Goal: Information Seeking & Learning: Check status

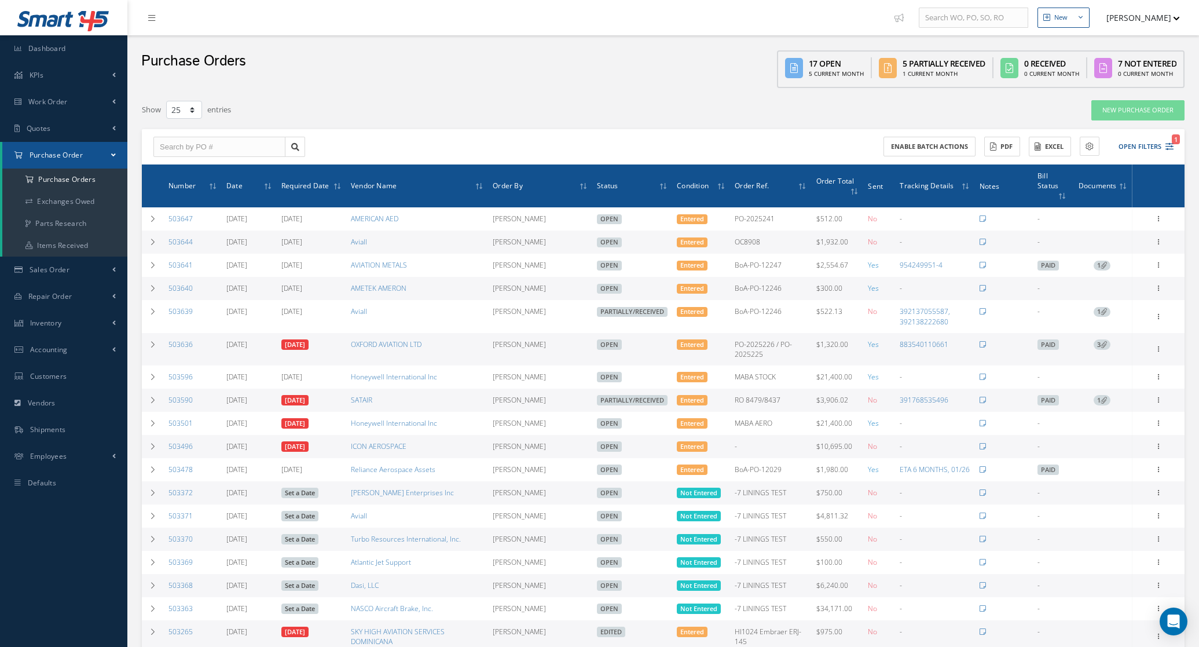
select select "25"
click at [1148, 152] on button "Open Filters 1" at bounding box center [1140, 146] width 65 height 19
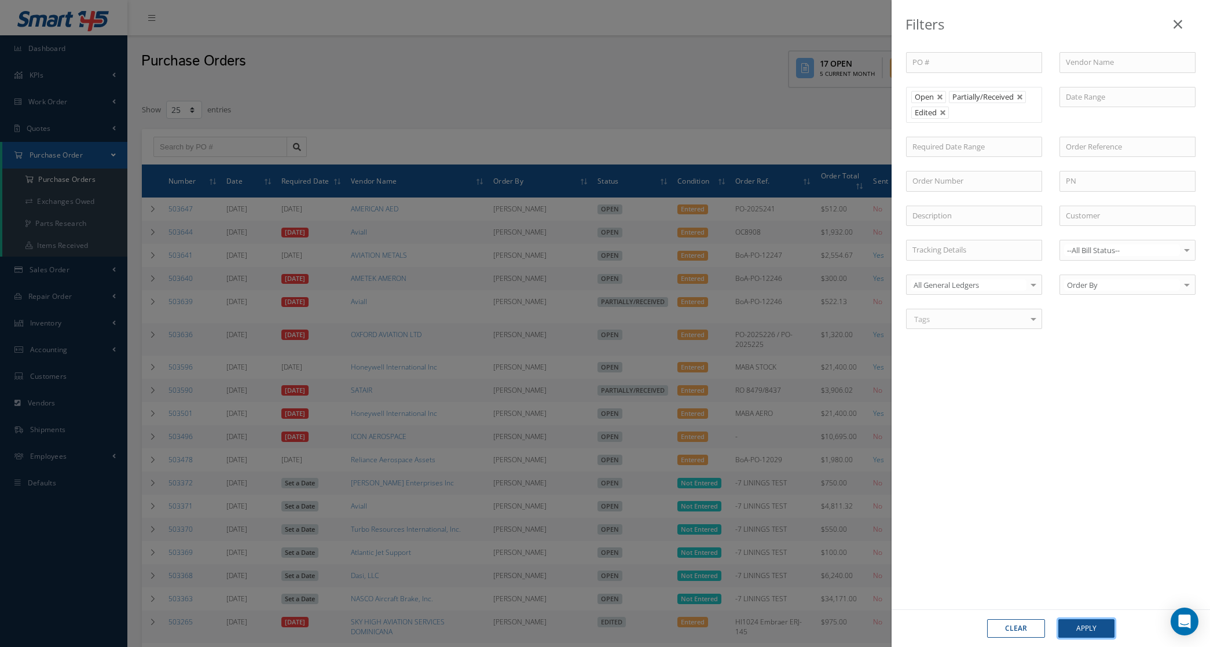
click at [1096, 628] on button "Apply" at bounding box center [1087, 628] width 56 height 19
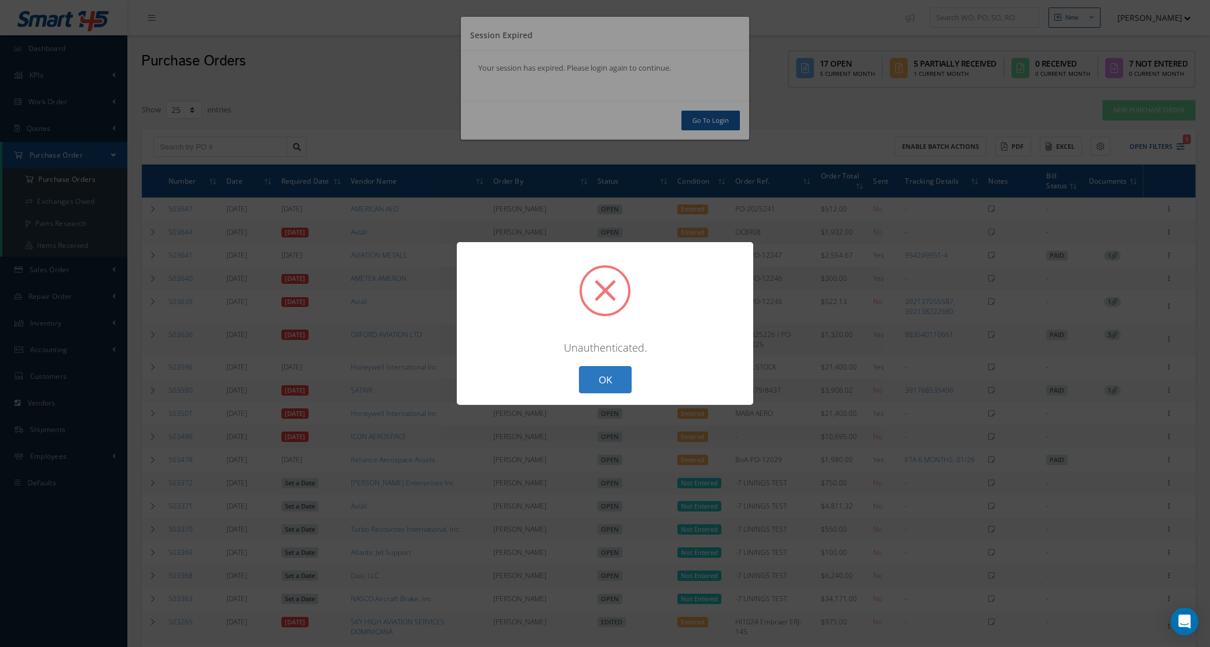
click at [597, 374] on button "OK" at bounding box center [605, 379] width 53 height 27
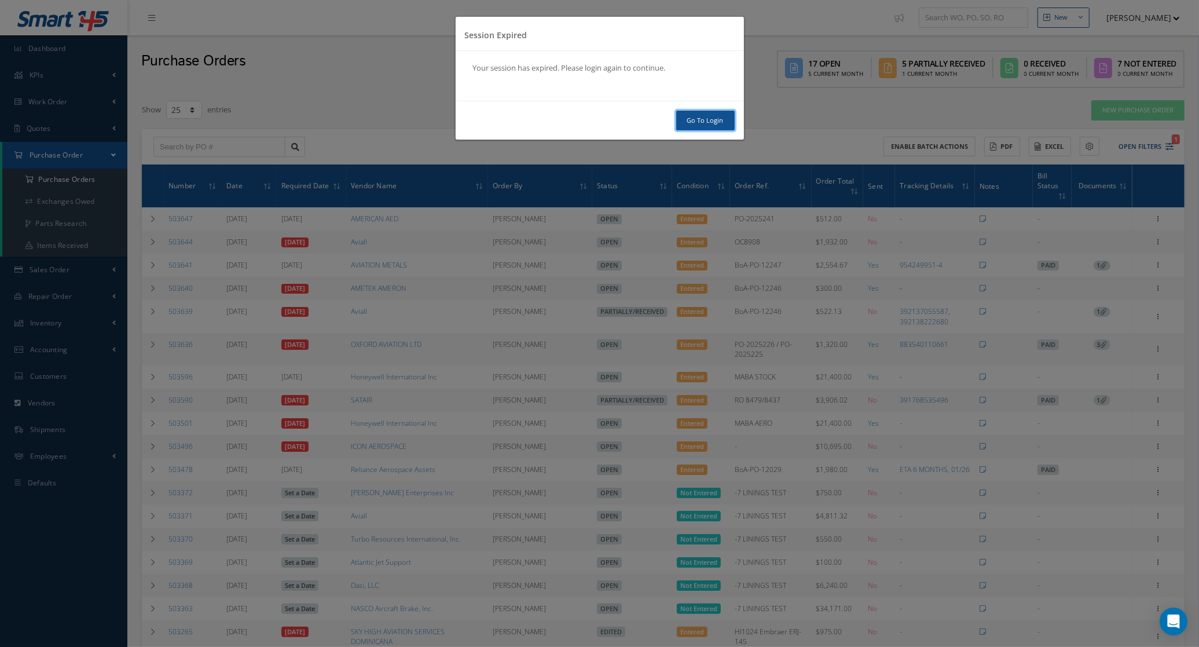
click at [708, 120] on link "Go To Login" at bounding box center [705, 121] width 58 height 20
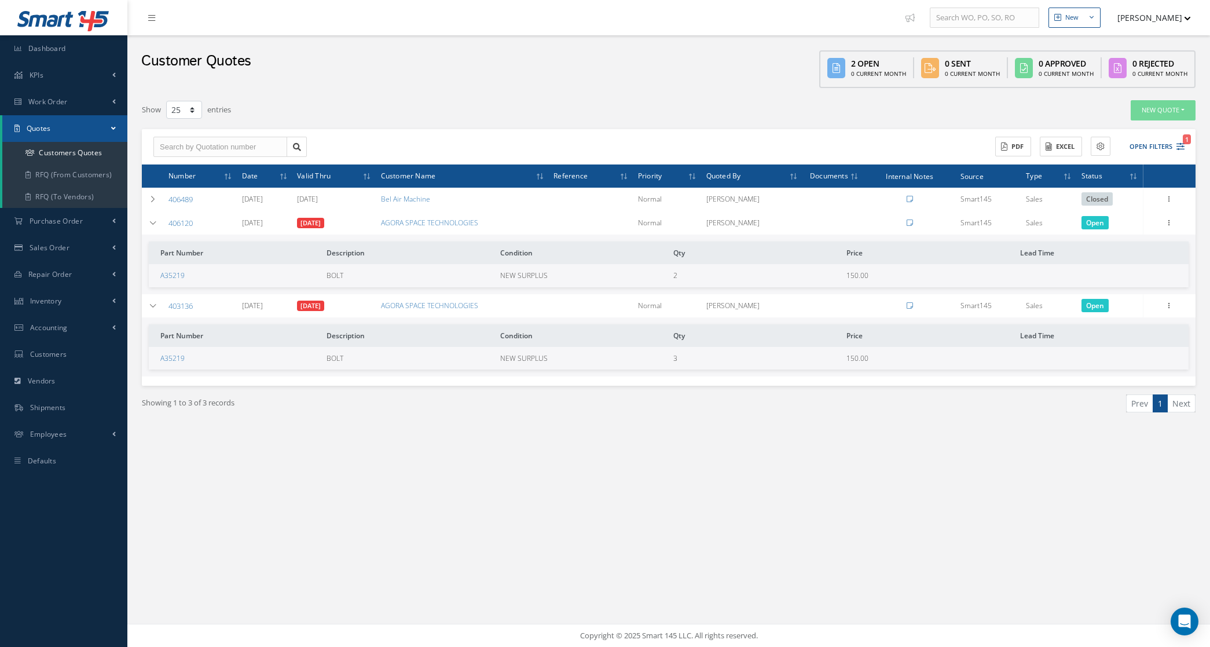
select select "25"
click at [61, 224] on span "Purchase Order" at bounding box center [56, 221] width 53 height 10
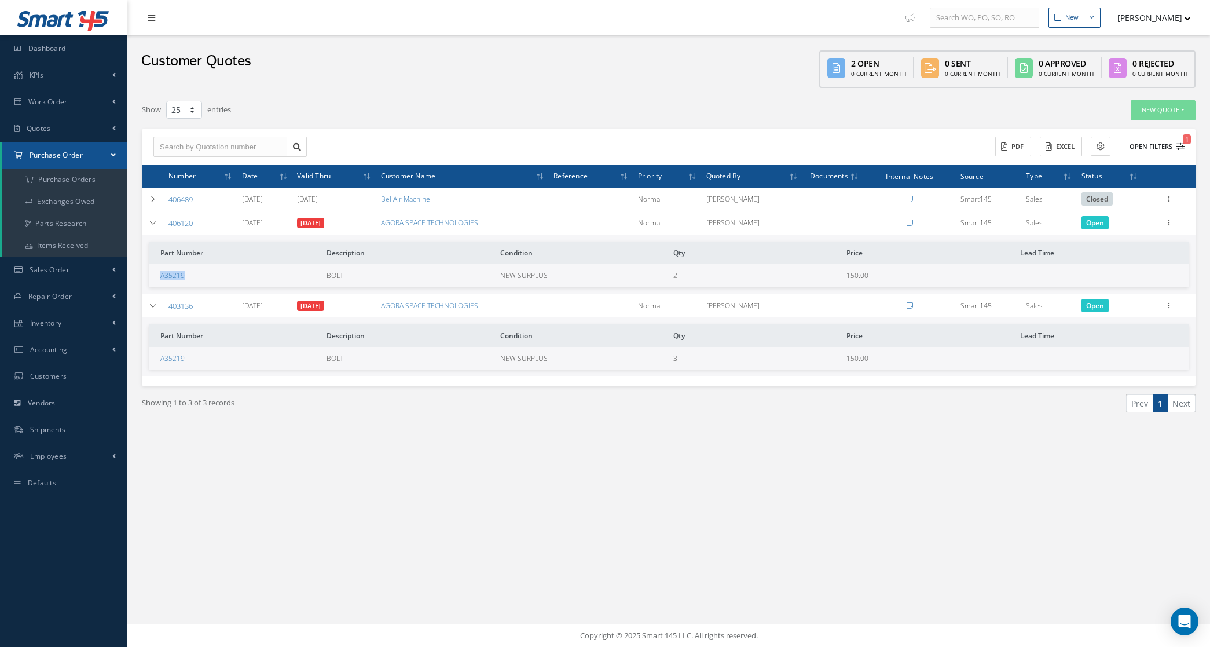
click at [1139, 148] on button "Open Filters 1" at bounding box center [1151, 146] width 65 height 19
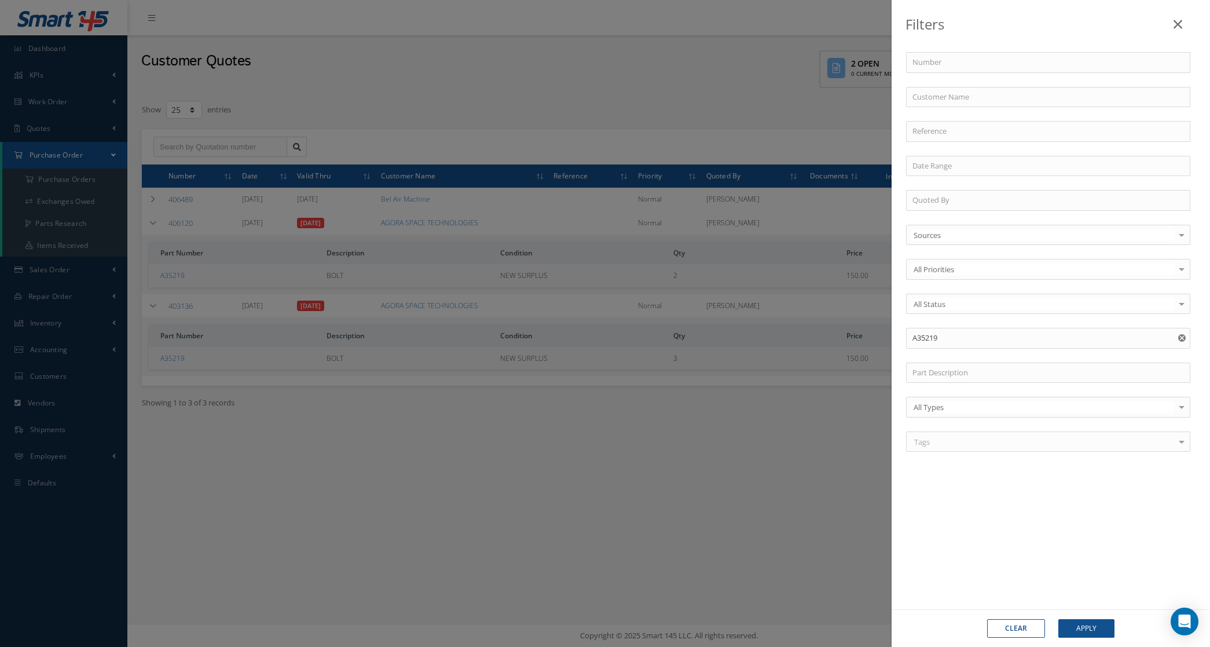
click at [322, 147] on div "Filters Number Customer Name Reference Quoted By Sources Sources Smart145 Rotab…" at bounding box center [605, 323] width 1210 height 647
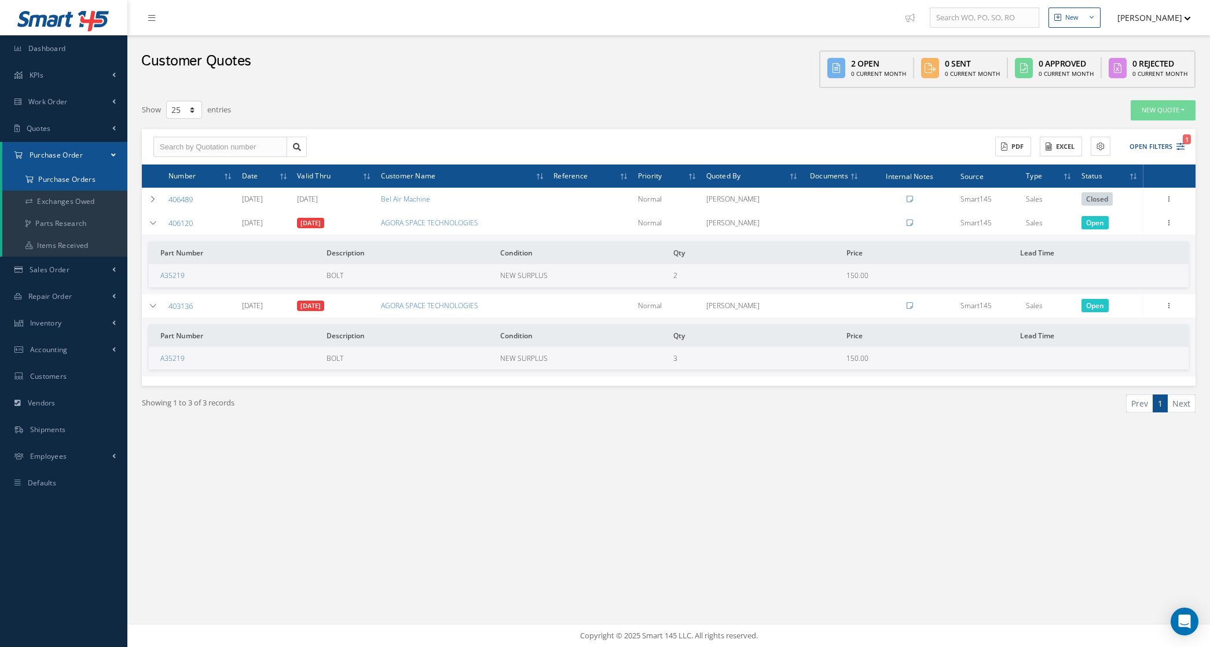
click at [87, 178] on a=1&status_id=2&status_id=3&status_id=5&collapsedFilters"] "Purchase Orders" at bounding box center [64, 180] width 125 height 22
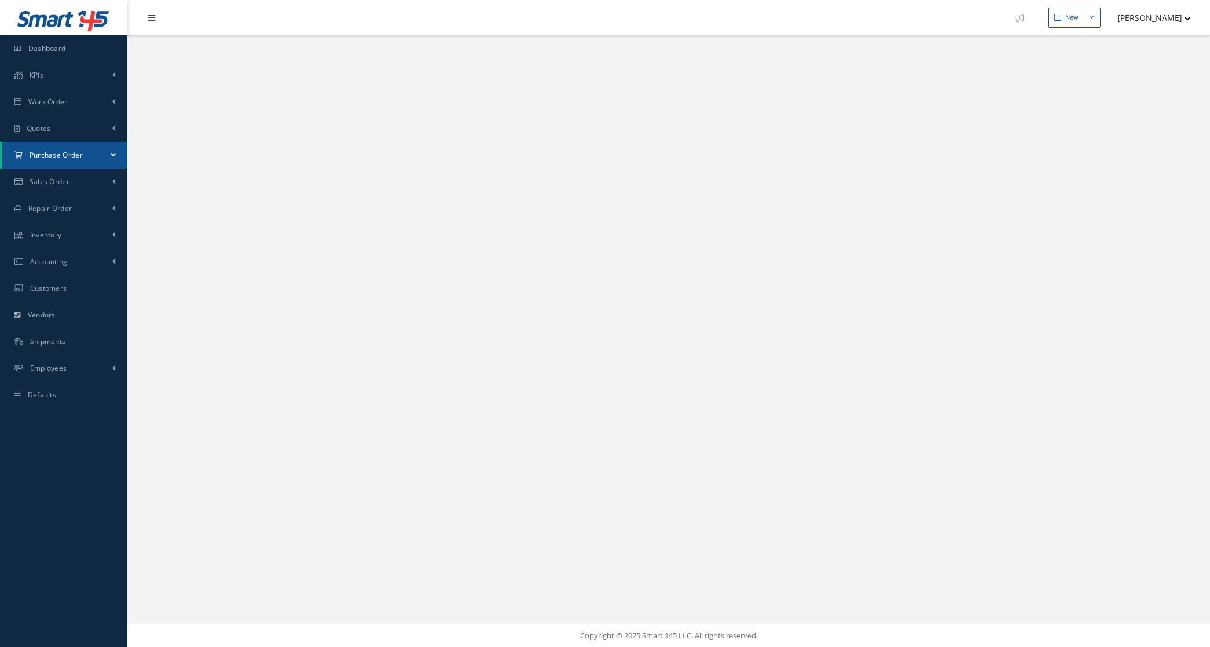
select select "25"
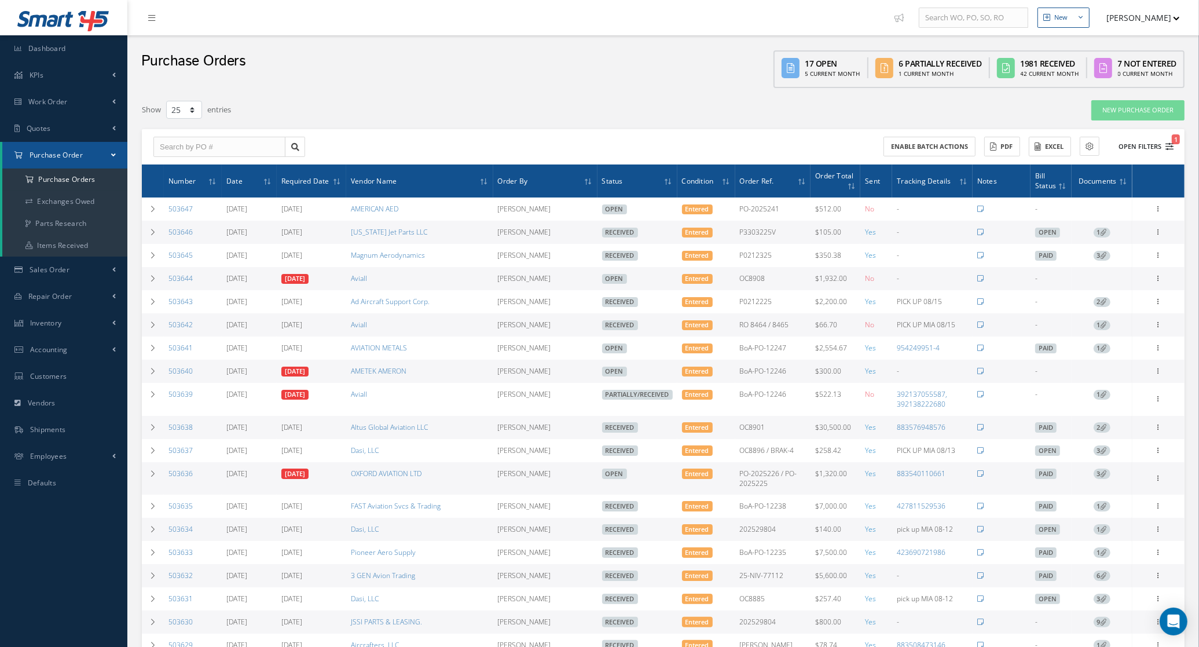
click at [1142, 148] on button "Open Filters 1" at bounding box center [1140, 146] width 65 height 19
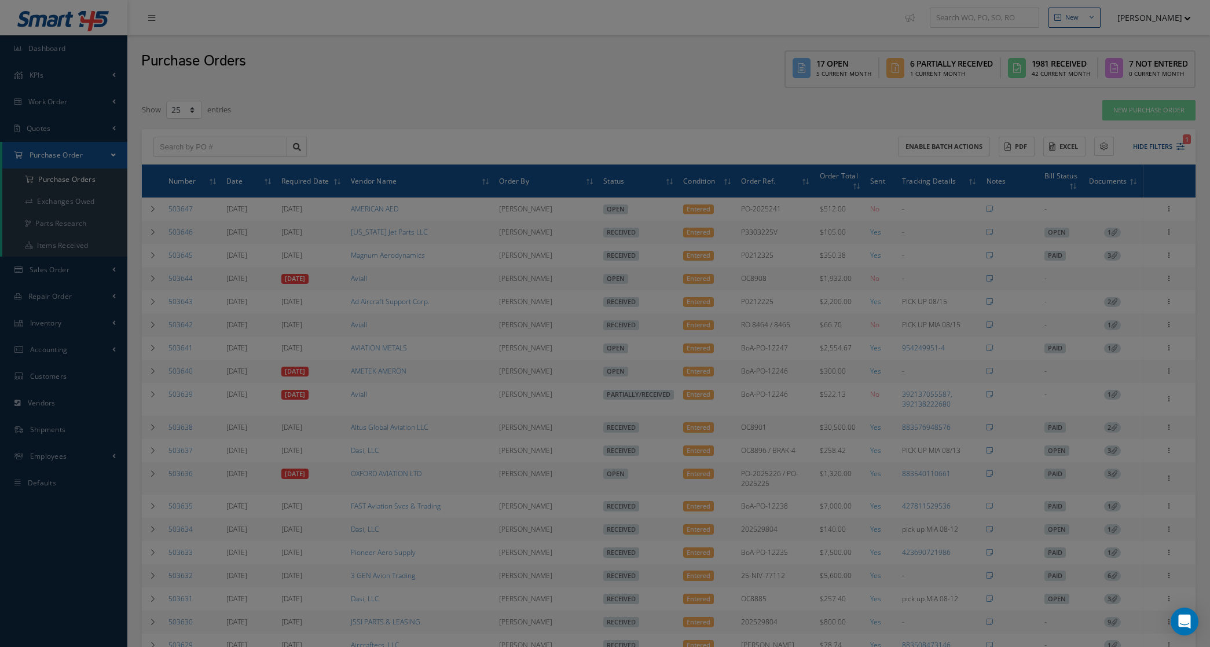
click at [1167, 151] on input "text" at bounding box center [1128, 147] width 136 height 21
click at [916, 104] on ul "Open Partially/Received Received Edited" at bounding box center [974, 105] width 136 height 36
click at [843, 125] on div "Filters PO # Vendor Name Open Partially/Received Received Canceled Edited Open …" at bounding box center [605, 323] width 1210 height 647
click at [843, 126] on body "Smart 145 Dashboard KPIs Accounting Work Order Work Order Preview Work Order Wo…" at bounding box center [605, 323] width 1210 height 647
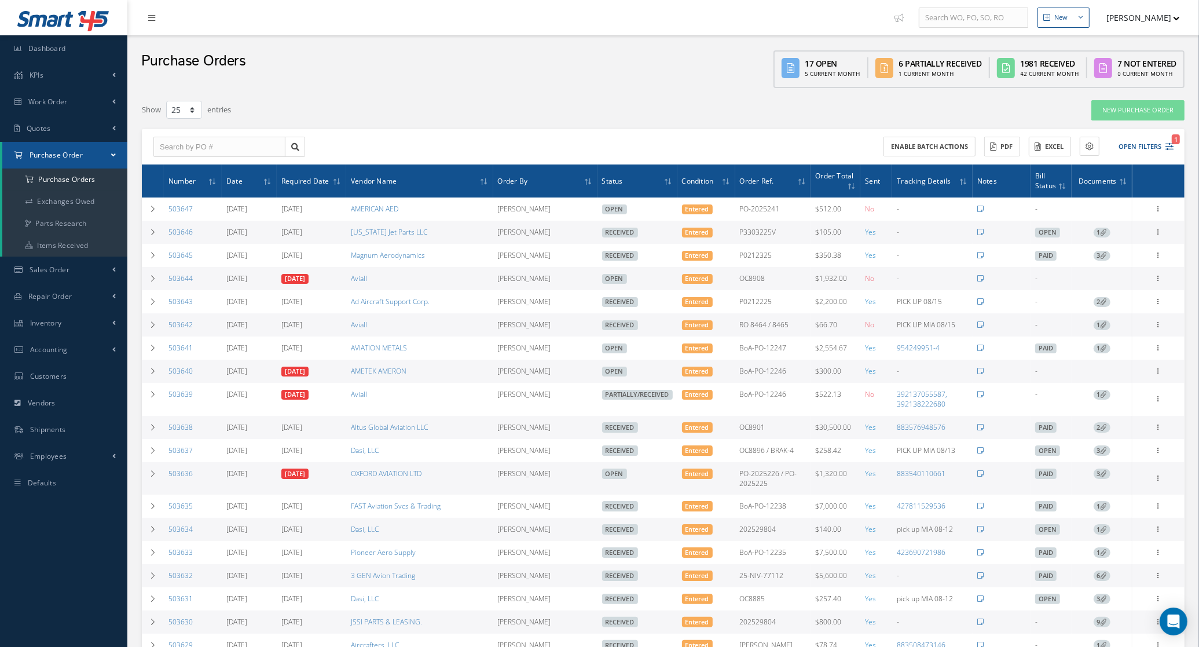
click at [1150, 133] on div "Enable batch actions ACTIONS Receive Payments Select Customer MABA AERO LLC 21 …" at bounding box center [663, 147] width 1043 height 36
click at [1144, 149] on button "Open Filters 1" at bounding box center [1140, 146] width 65 height 19
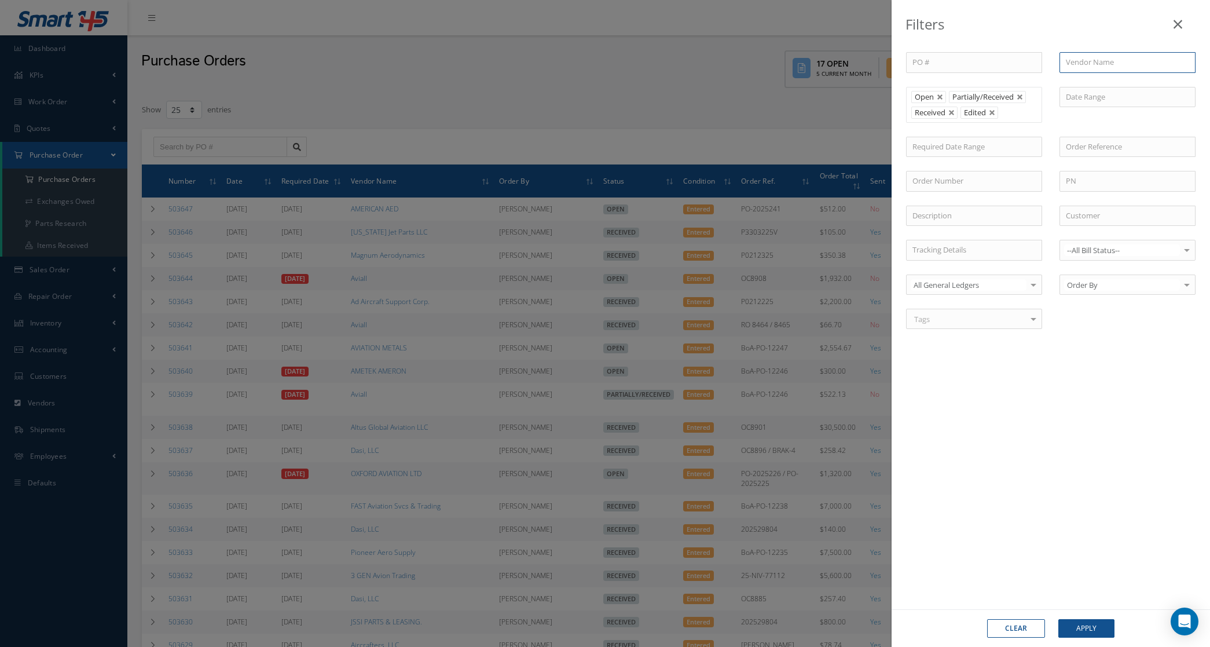
click at [1078, 65] on input "text" at bounding box center [1128, 62] width 136 height 21
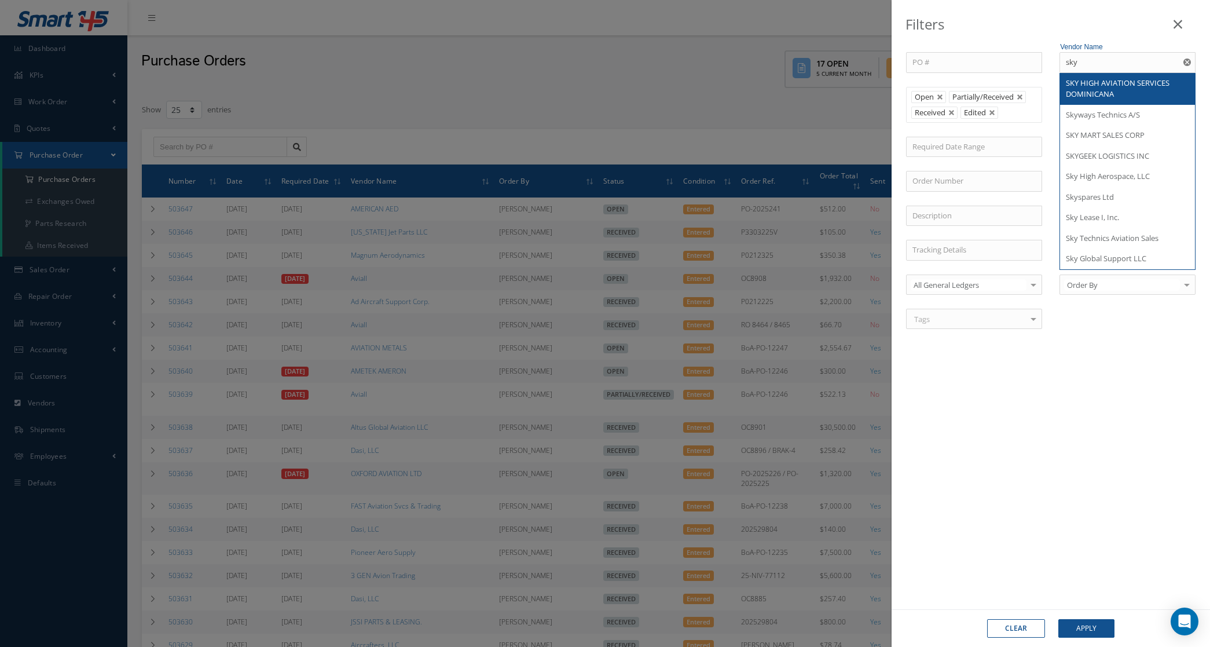
click at [1118, 91] on div "SKY HIGH AVIATION SERVICES DOMINICANA" at bounding box center [1127, 89] width 123 height 23
type input "SKY HIGH AVIATION SERVICES DOMINICANA"
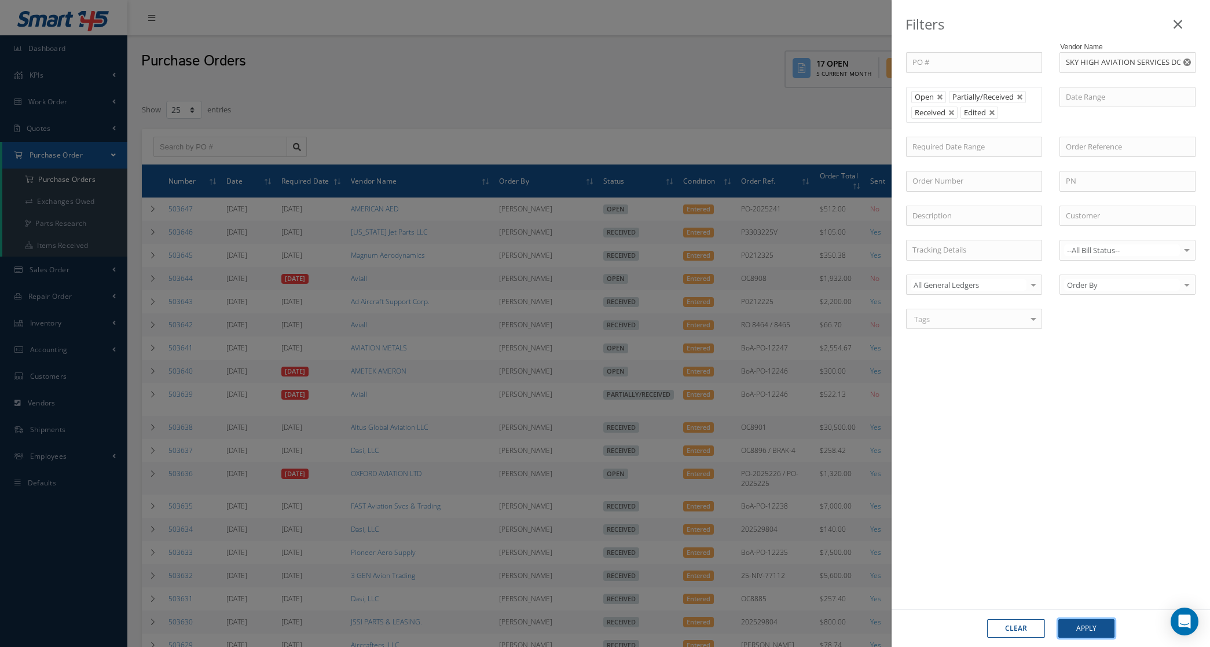
click at [1101, 630] on button "Apply" at bounding box center [1087, 628] width 56 height 19
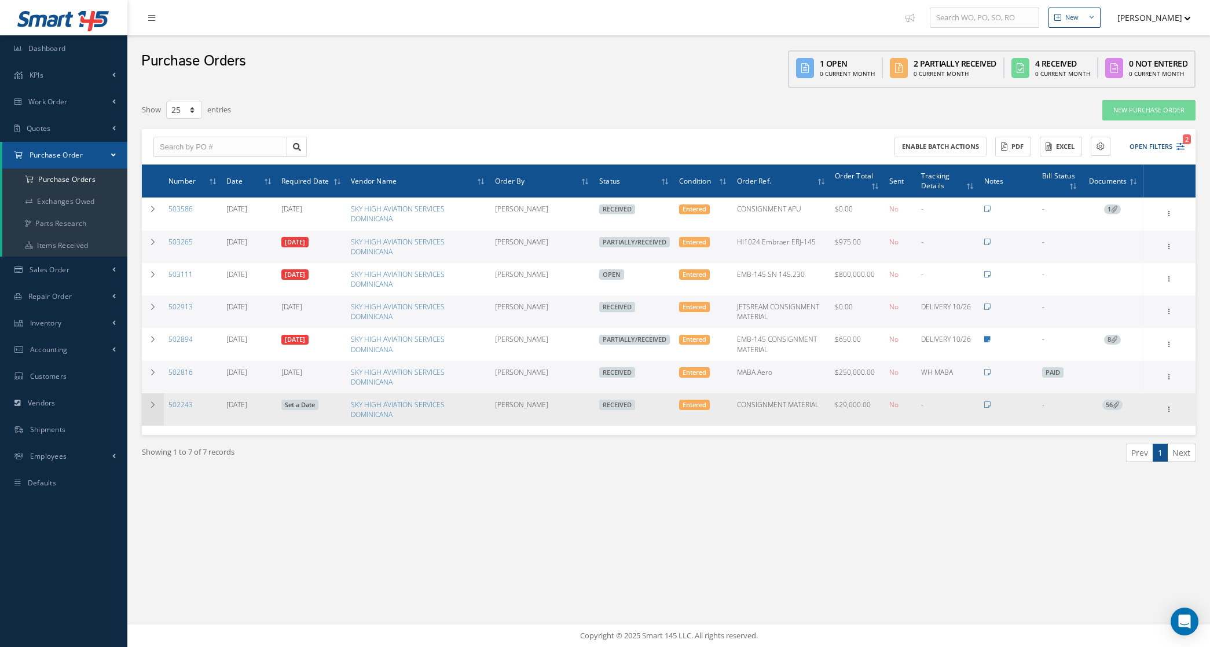
click at [148, 409] on td at bounding box center [153, 409] width 22 height 32
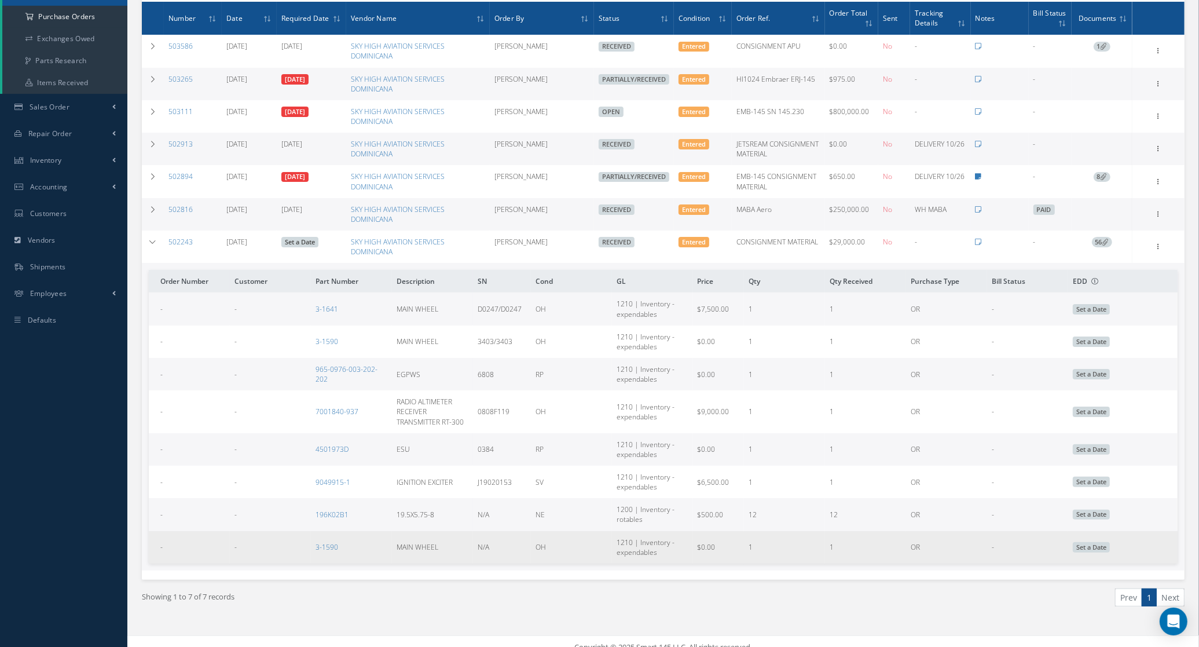
scroll to position [174, 0]
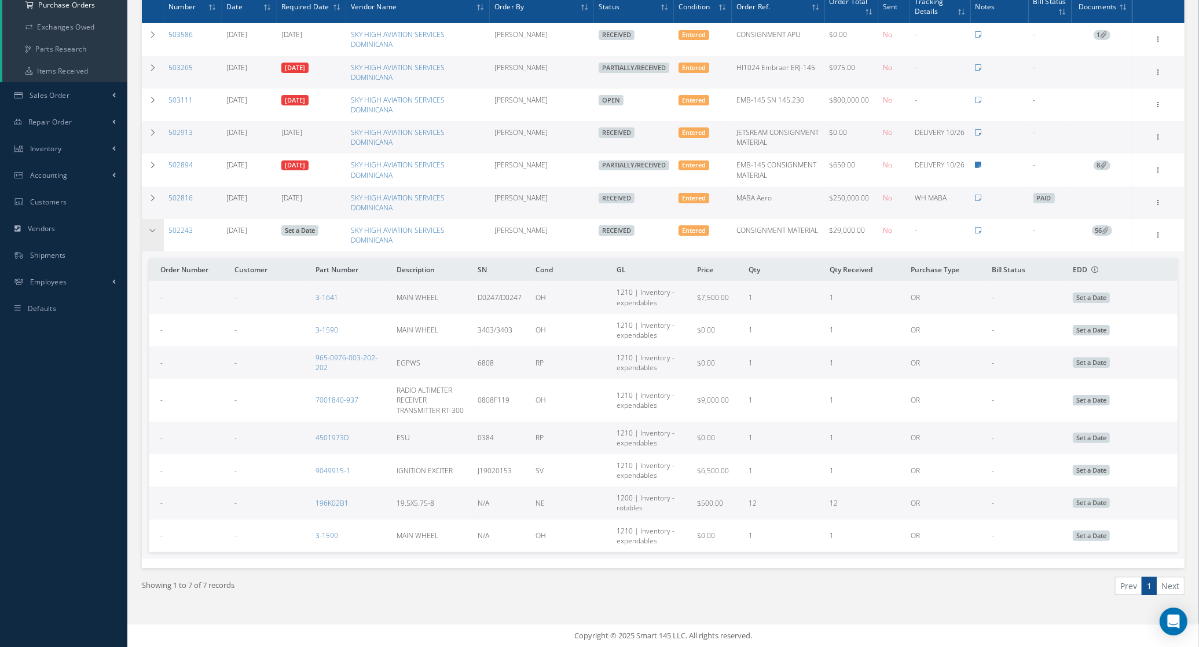
click at [162, 235] on td at bounding box center [153, 235] width 22 height 32
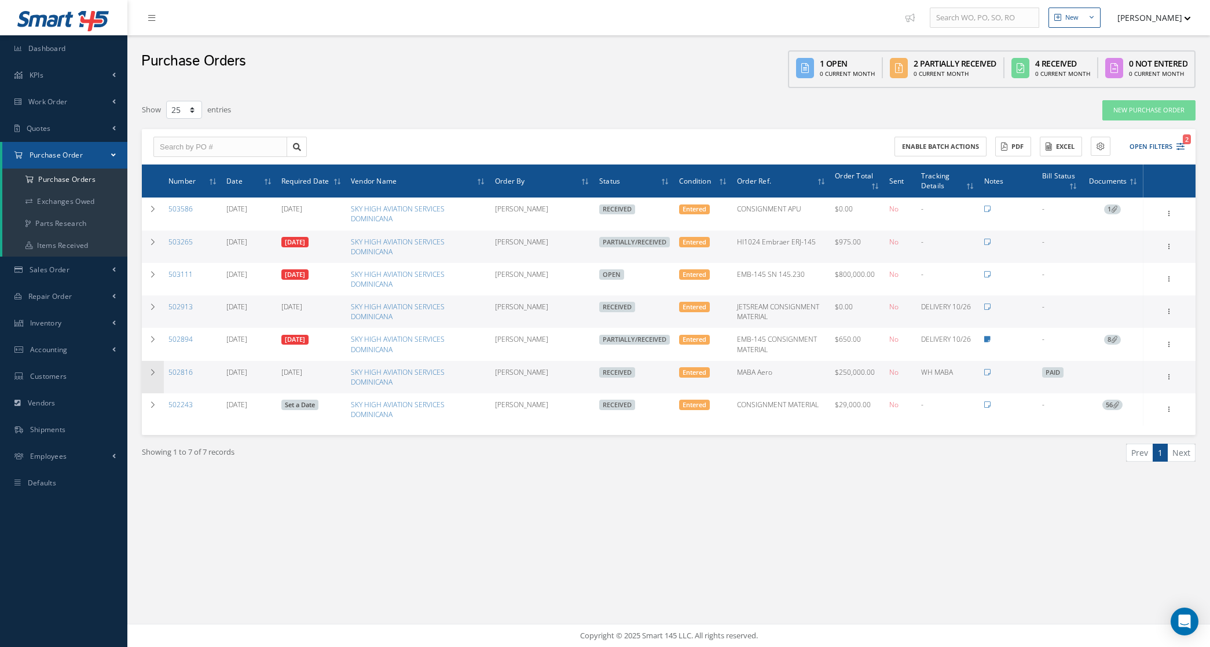
click at [160, 367] on td at bounding box center [153, 377] width 22 height 32
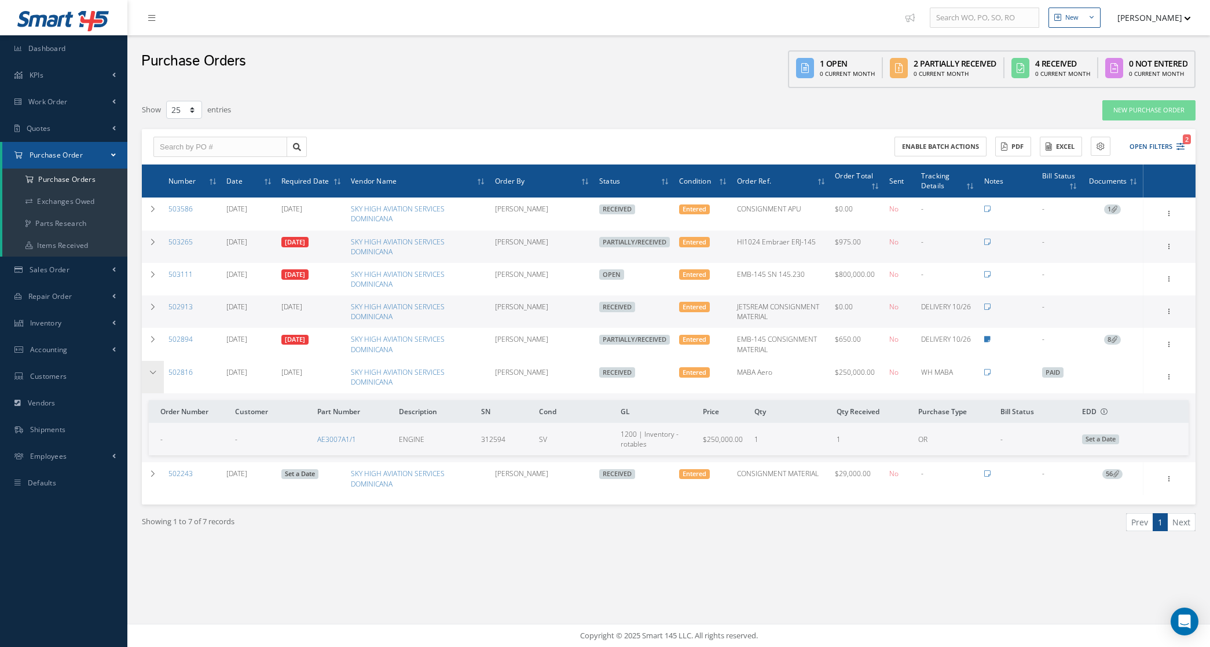
click at [160, 368] on td at bounding box center [153, 377] width 22 height 32
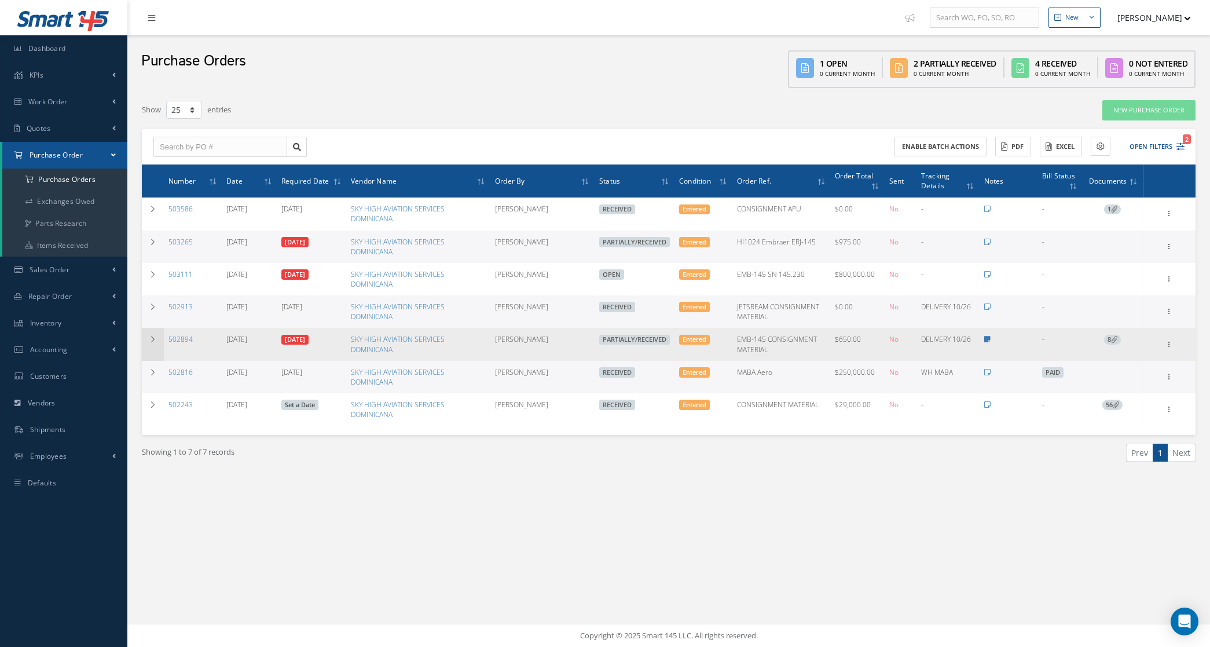
click at [155, 340] on icon at bounding box center [153, 339] width 8 height 7
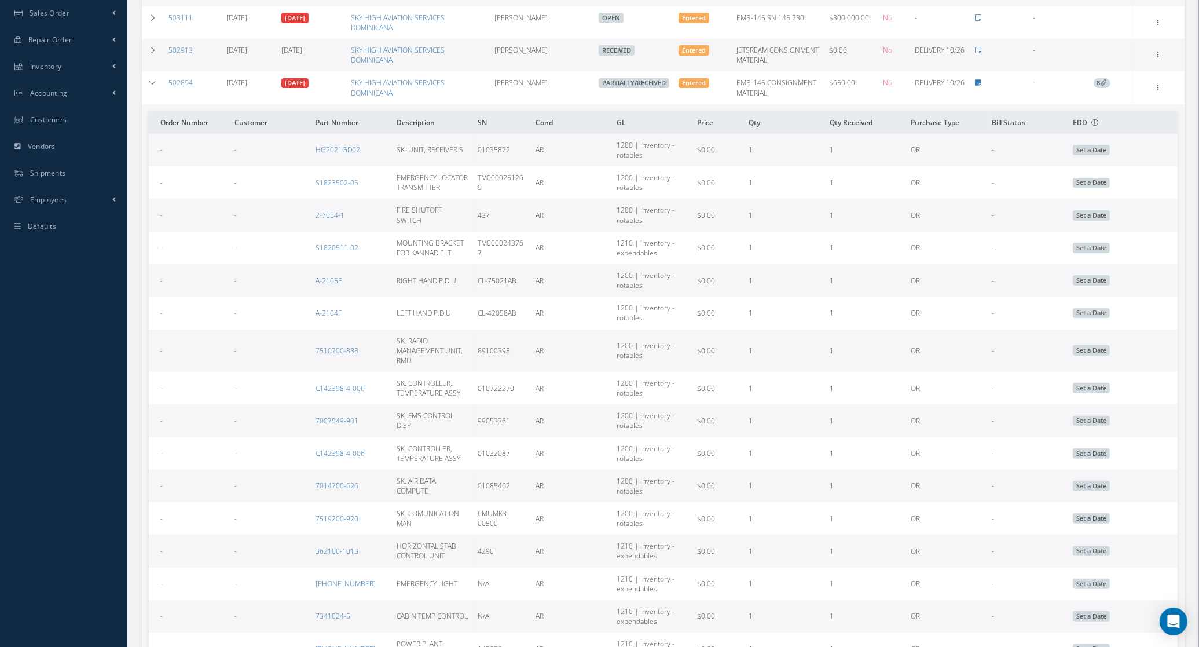
scroll to position [290, 0]
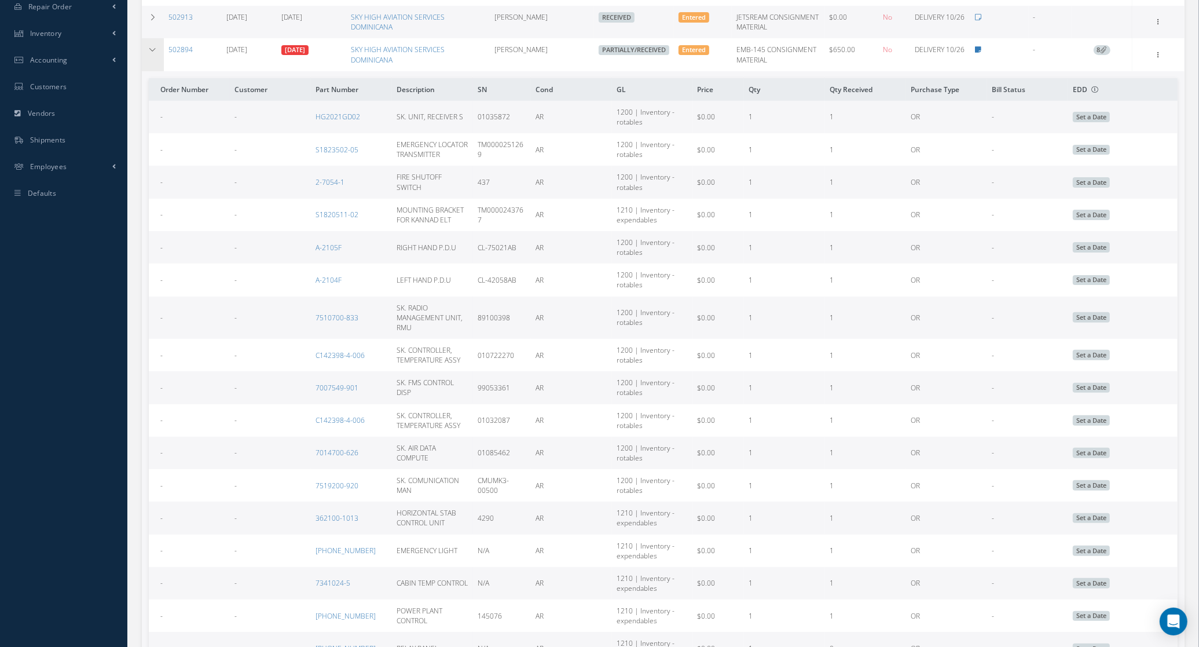
click at [147, 54] on td at bounding box center [153, 54] width 22 height 32
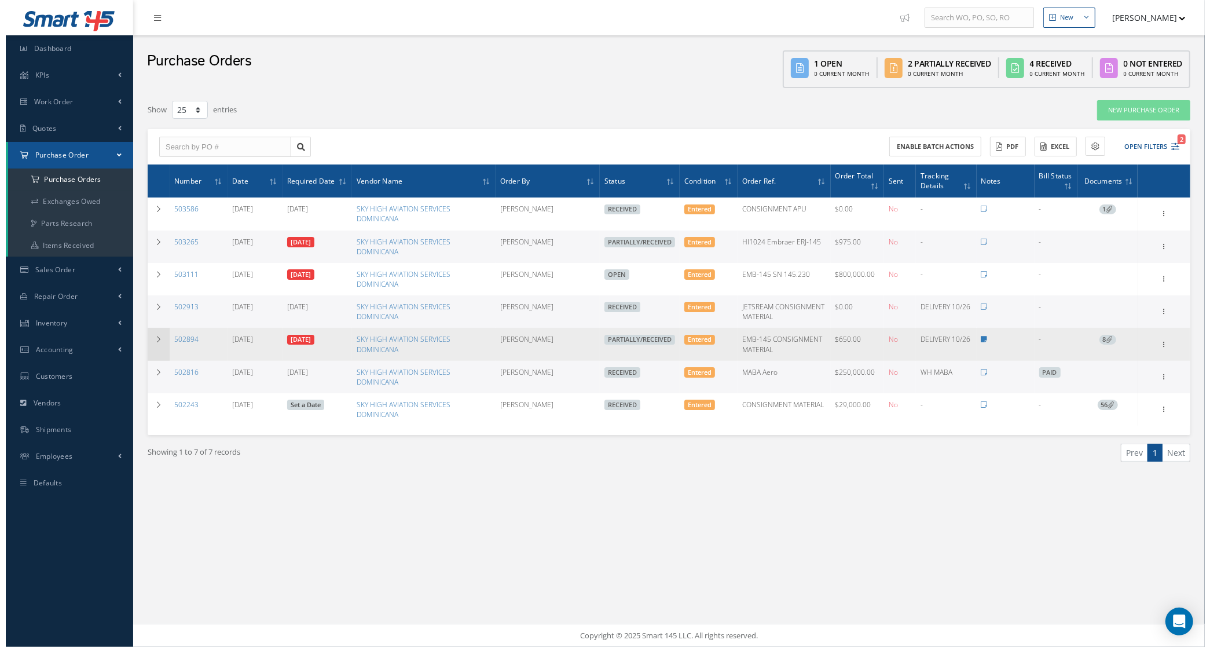
scroll to position [0, 0]
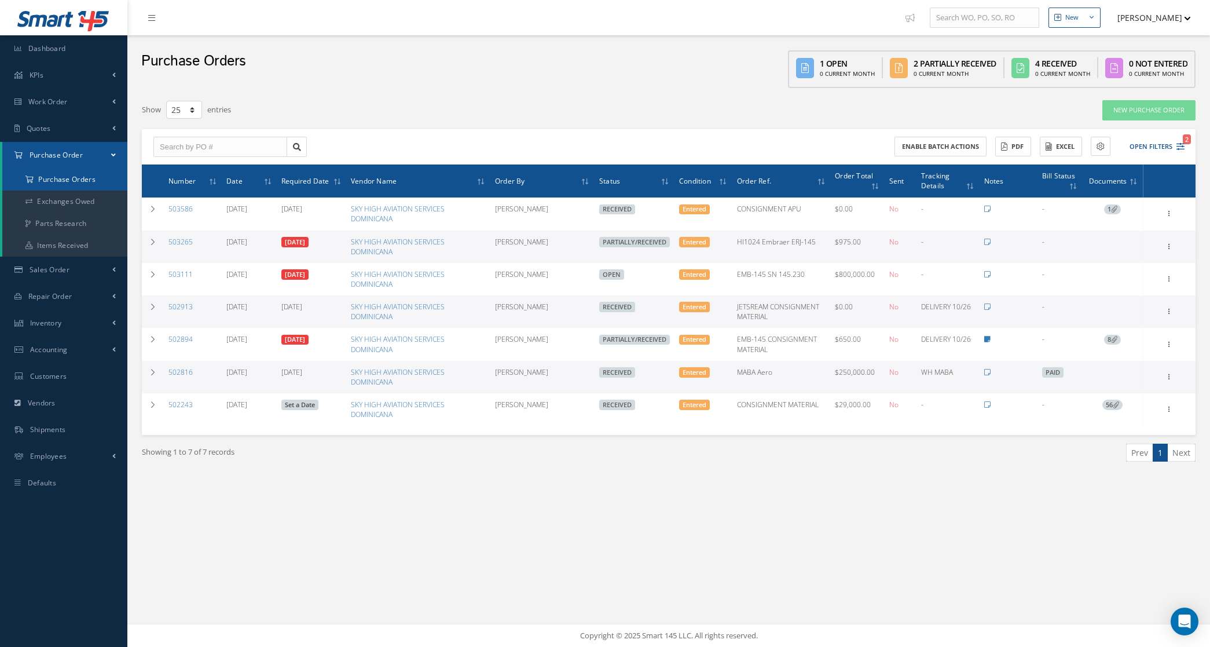
click at [65, 182] on a=1&status_id=2&status_id=3&status_id=5&collapsedFilters"] "Purchase Orders" at bounding box center [64, 180] width 125 height 22
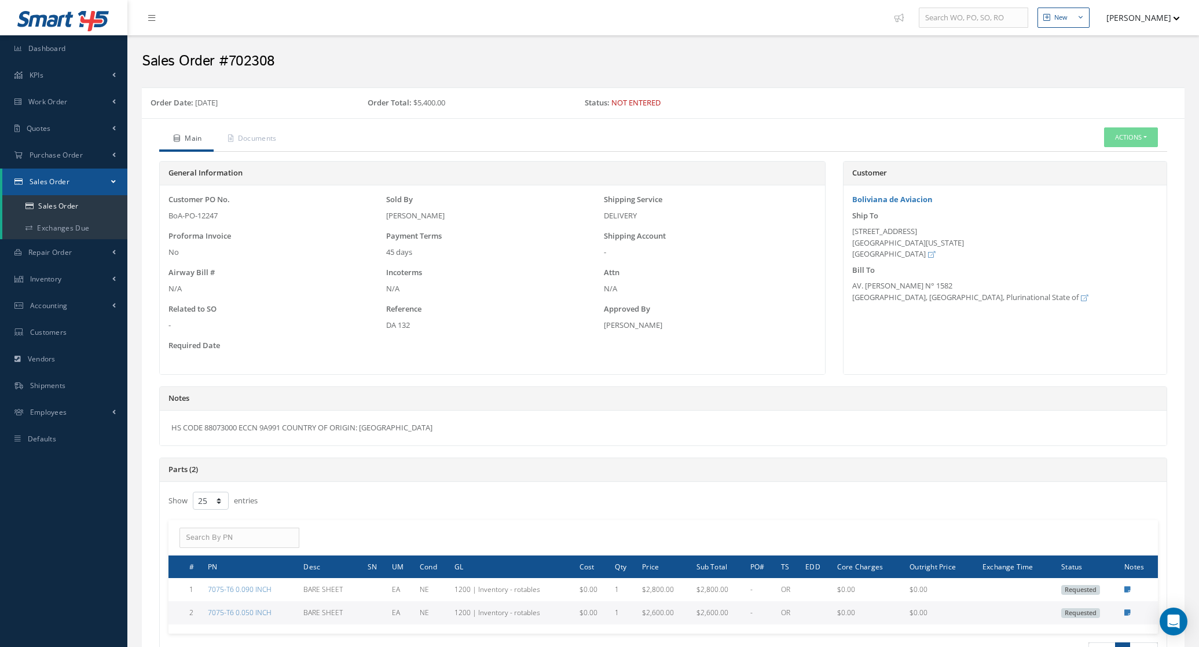
select select "25"
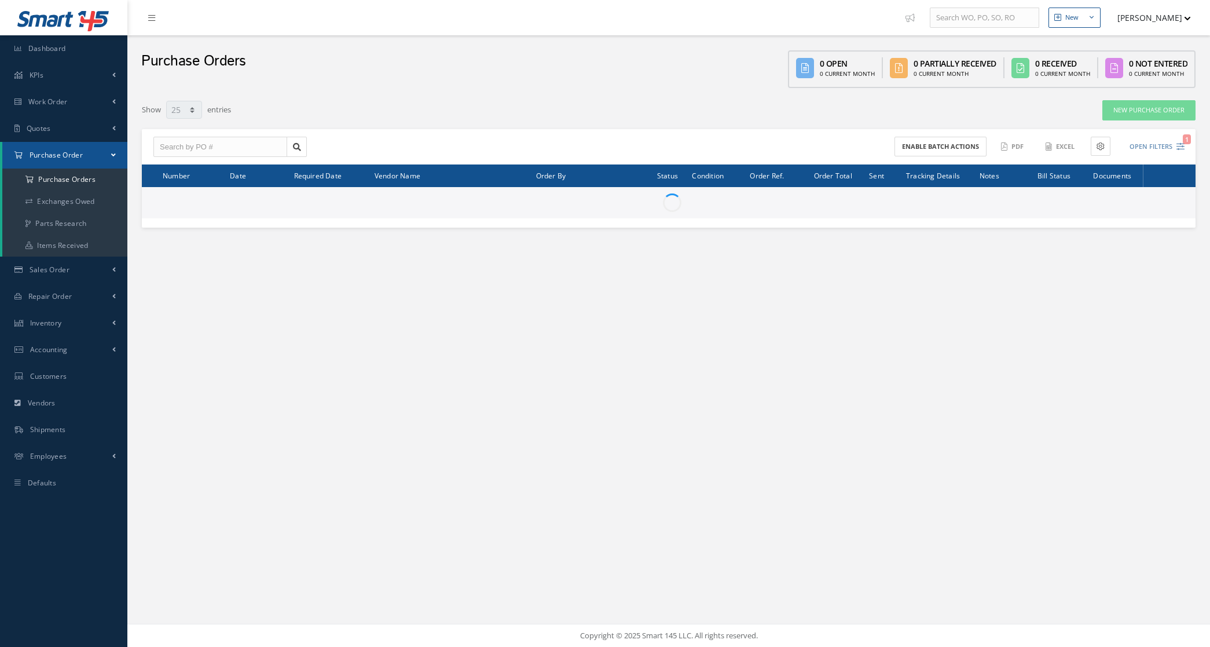
select select "25"
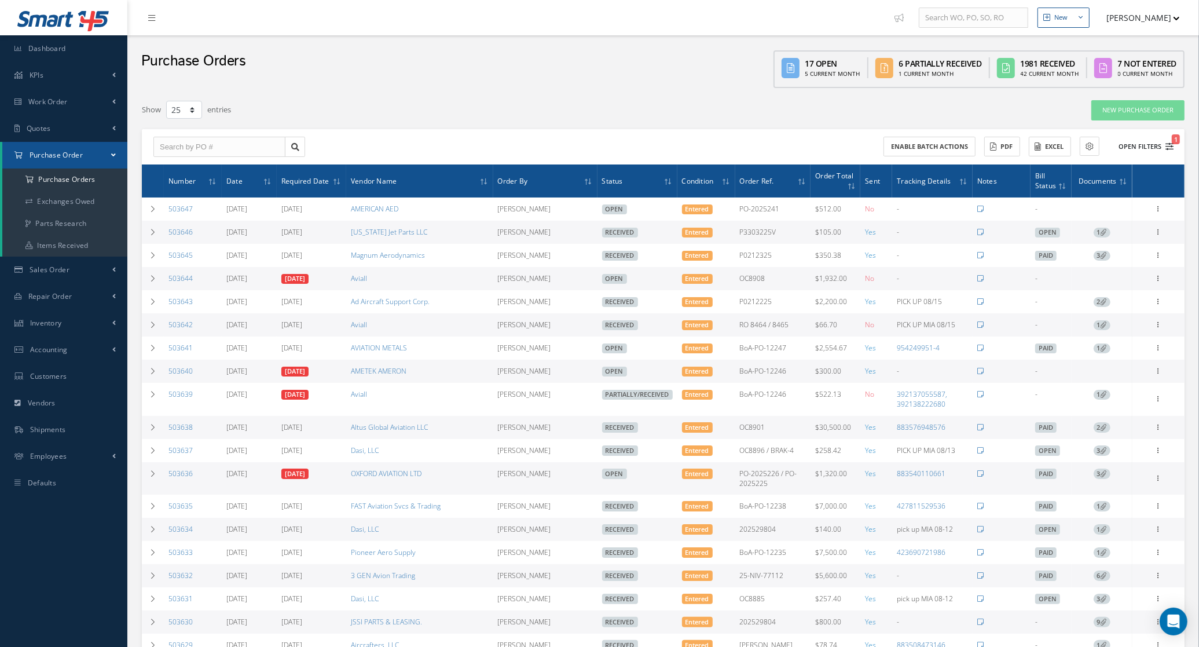
click at [1121, 149] on button "Open Filters 1" at bounding box center [1140, 146] width 65 height 19
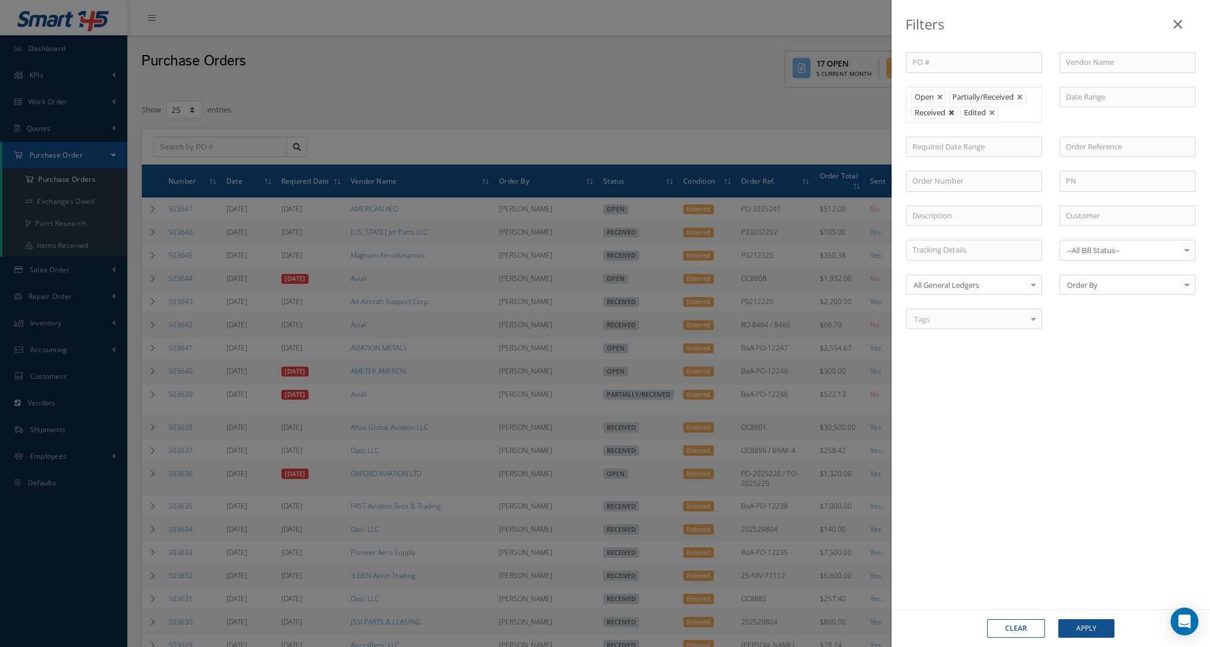
click at [953, 114] on link at bounding box center [952, 112] width 7 height 7
click at [1071, 632] on button "Apply" at bounding box center [1087, 628] width 56 height 19
